Goal: Information Seeking & Learning: Find specific fact

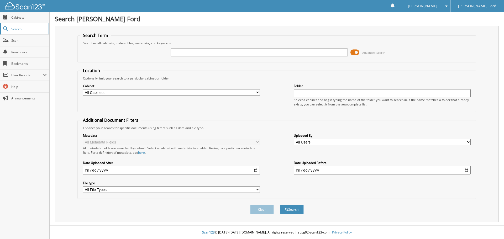
click at [18, 28] on span "Search" at bounding box center [28, 29] width 35 height 4
click at [177, 51] on input "text" at bounding box center [259, 53] width 177 height 8
click at [180, 52] on input "text" at bounding box center [259, 53] width 177 height 8
type input "t40247"
click at [280, 205] on button "Search" at bounding box center [292, 210] width 24 height 10
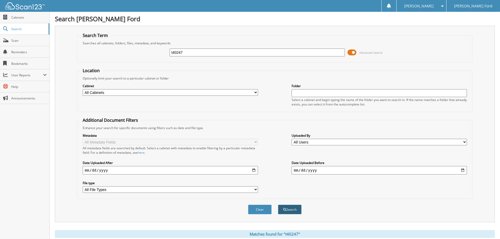
click at [290, 209] on button "Search" at bounding box center [290, 210] width 24 height 10
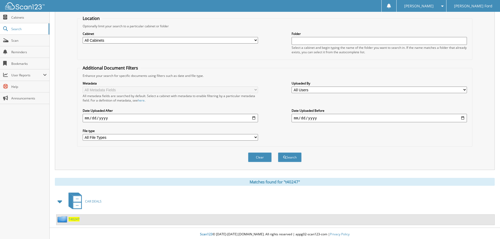
scroll to position [53, 0]
click at [74, 220] on span "T40247" at bounding box center [74, 219] width 11 height 4
